Goal: Navigation & Orientation: Find specific page/section

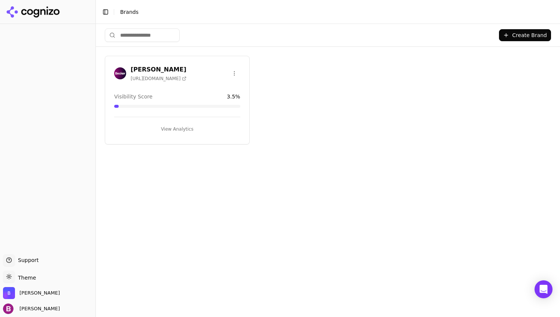
click at [169, 131] on button "View Analytics" at bounding box center [177, 129] width 126 height 12
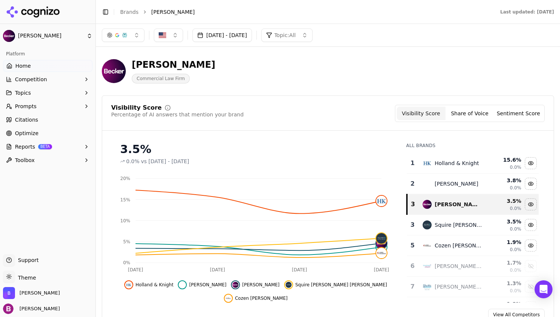
click at [24, 95] on span "Topics" at bounding box center [23, 92] width 16 height 7
